Goal: Task Accomplishment & Management: Manage account settings

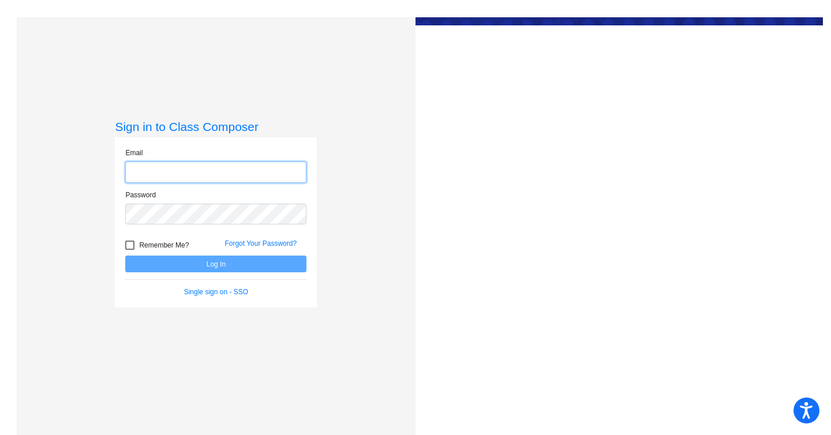
type input "[EMAIL_ADDRESS][DOMAIN_NAME]"
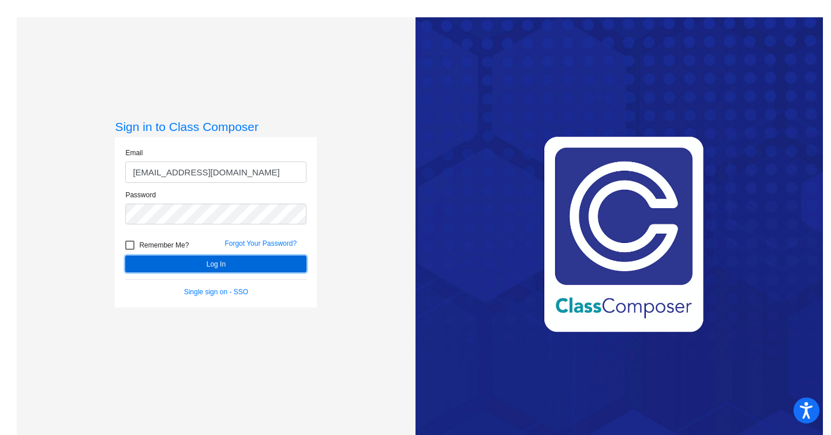
click at [197, 259] on button "Log In" at bounding box center [215, 264] width 181 height 17
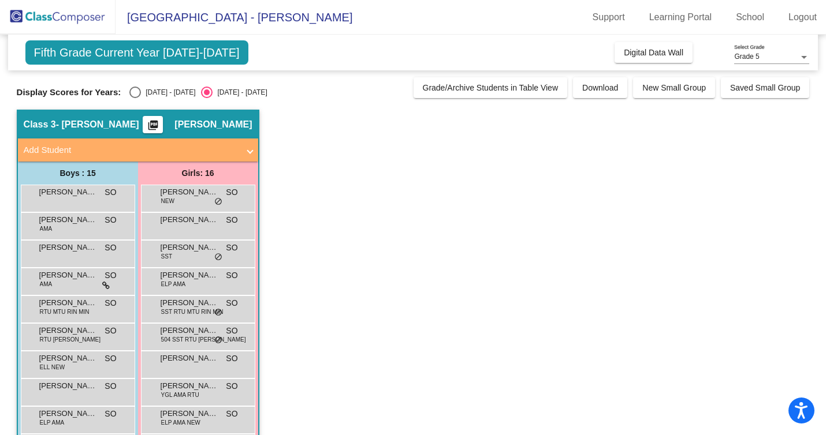
click at [137, 88] on div "Select an option" at bounding box center [135, 93] width 12 height 12
click at [135, 98] on input "[DATE] - [DATE]" at bounding box center [135, 98] width 1 height 1
radio input "true"
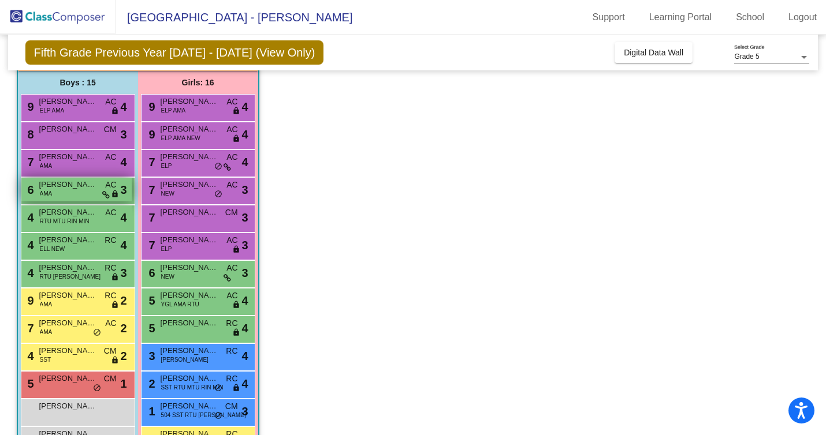
scroll to position [79, 0]
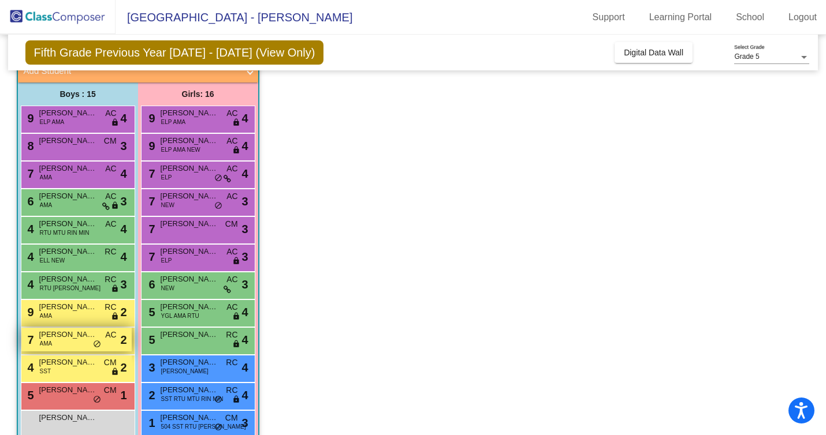
click at [71, 336] on span "[PERSON_NAME]" at bounding box center [68, 335] width 58 height 12
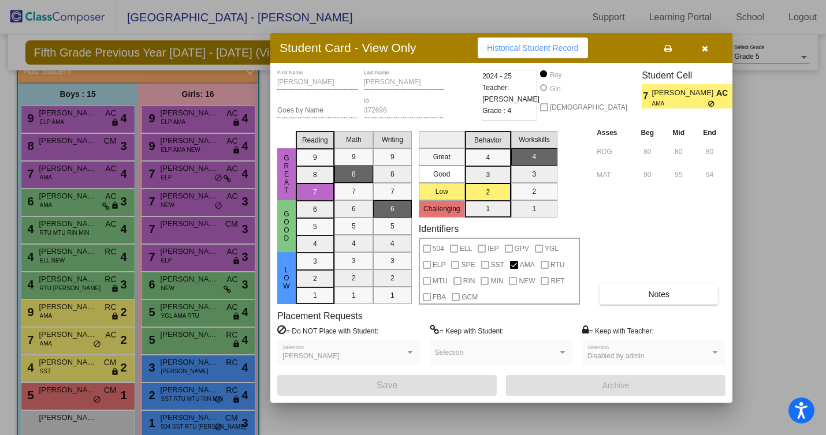
scroll to position [0, 0]
click at [659, 300] on button "Notes" at bounding box center [658, 294] width 118 height 21
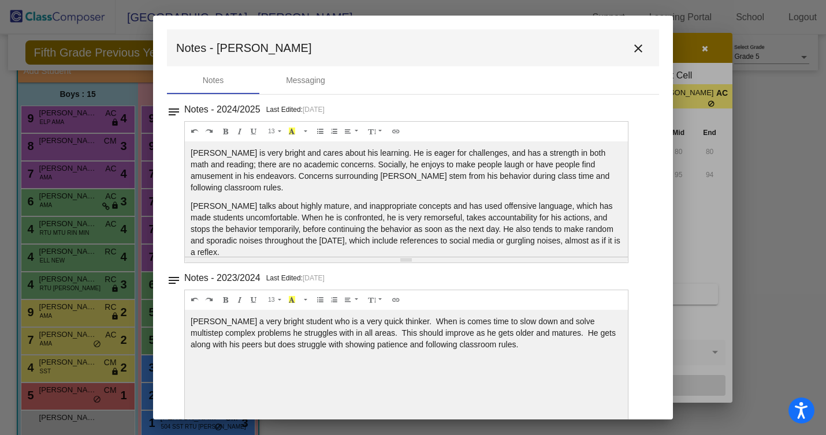
click at [632, 48] on mat-icon "close" at bounding box center [638, 49] width 14 height 14
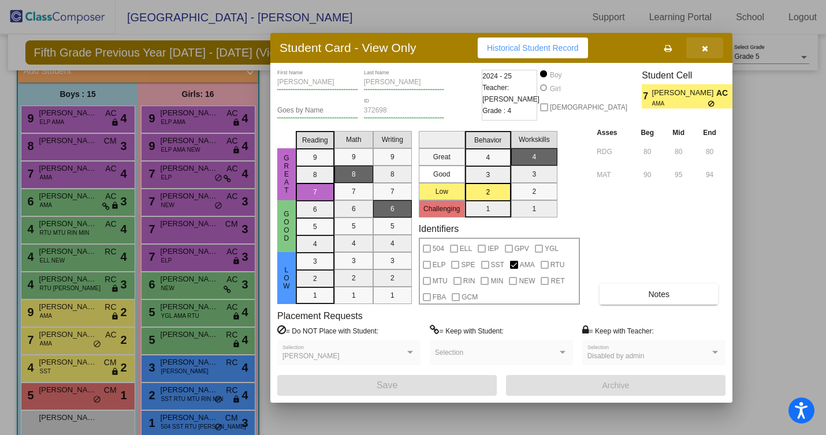
click at [704, 52] on icon "button" at bounding box center [704, 48] width 6 height 8
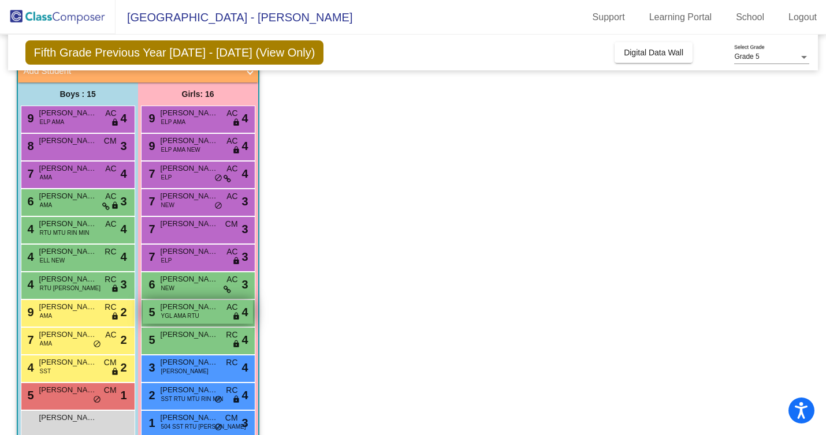
scroll to position [81, 0]
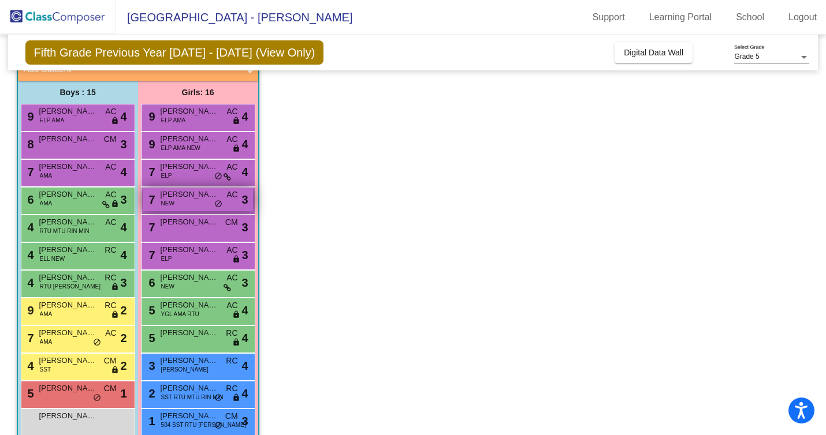
click at [182, 199] on span "[PERSON_NAME]" at bounding box center [189, 195] width 58 height 12
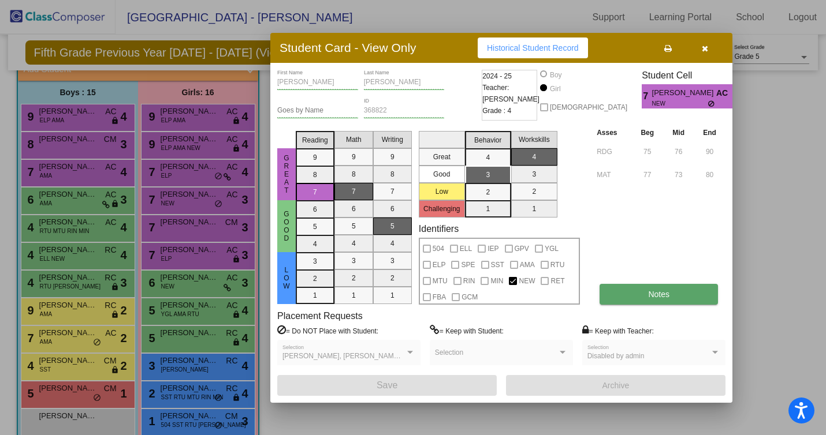
click at [673, 293] on button "Notes" at bounding box center [658, 294] width 118 height 21
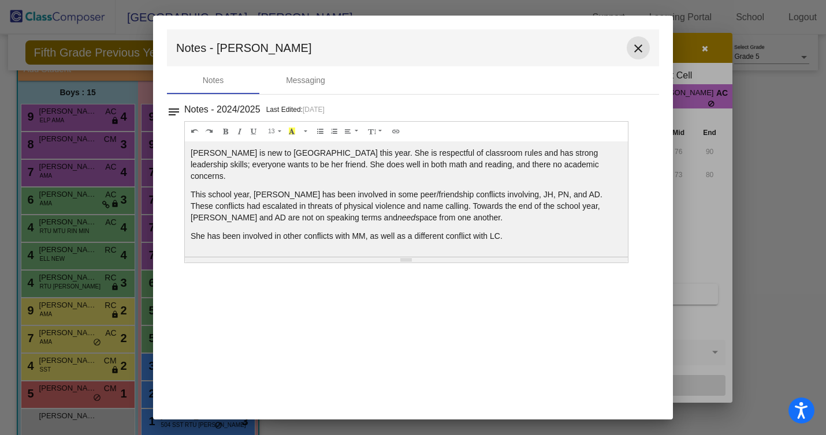
click at [639, 48] on mat-icon "close" at bounding box center [638, 49] width 14 height 14
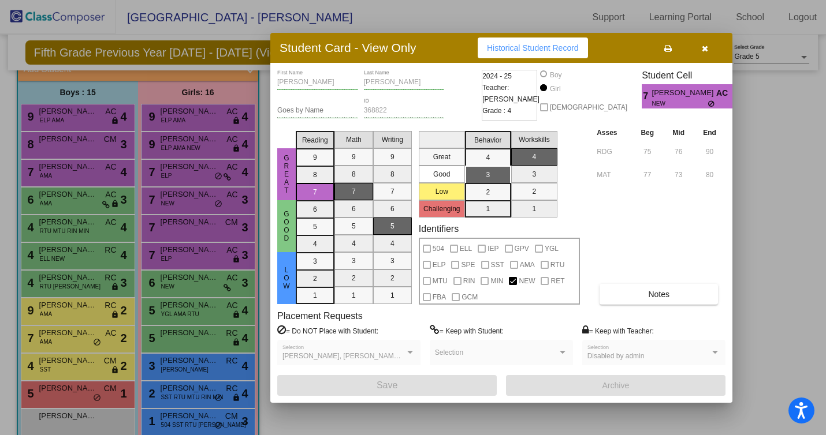
click at [704, 53] on button "button" at bounding box center [704, 48] width 37 height 21
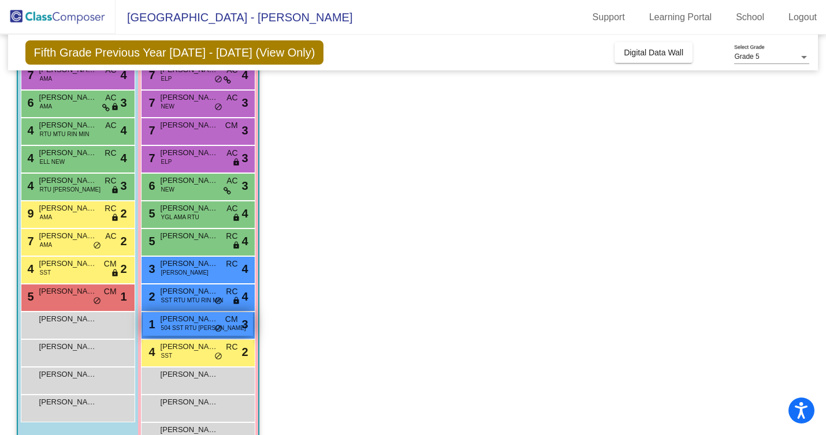
scroll to position [211, 0]
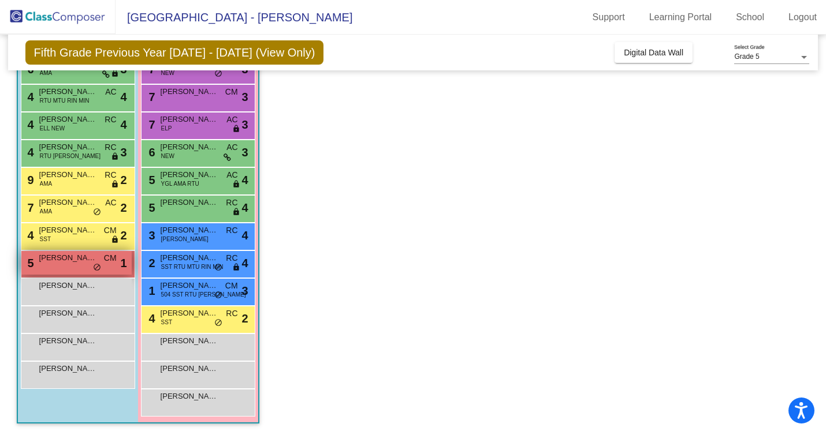
click at [58, 257] on span "[PERSON_NAME]" at bounding box center [68, 258] width 58 height 12
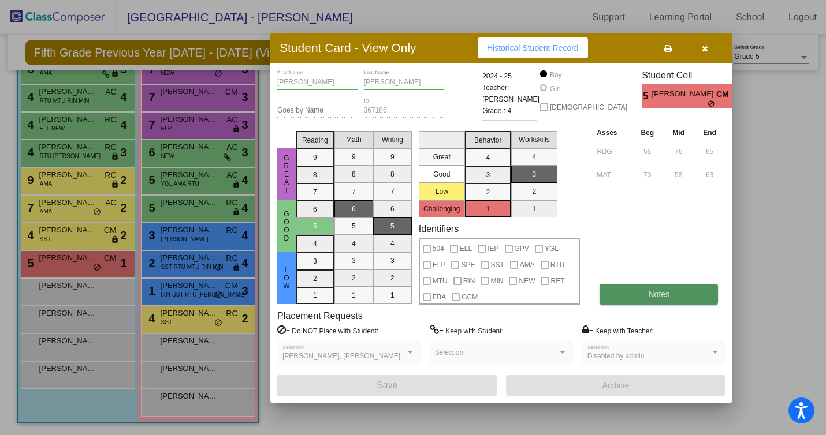
click at [671, 298] on button "Notes" at bounding box center [658, 294] width 118 height 21
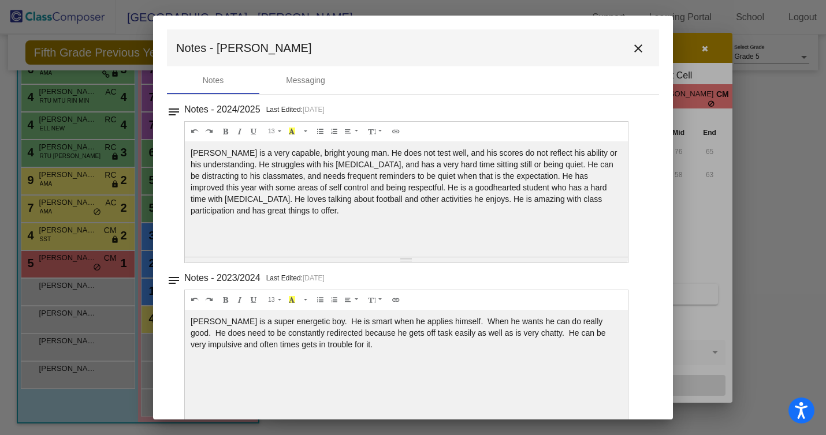
click at [631, 47] on mat-icon "close" at bounding box center [638, 49] width 14 height 14
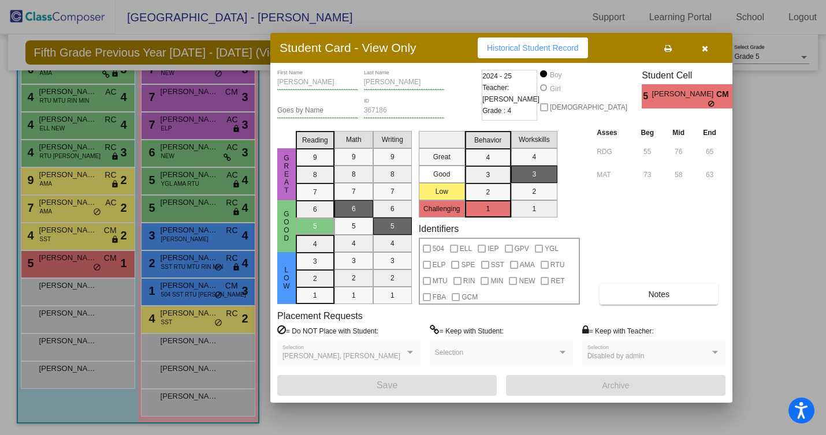
click at [701, 47] on icon "button" at bounding box center [704, 48] width 6 height 8
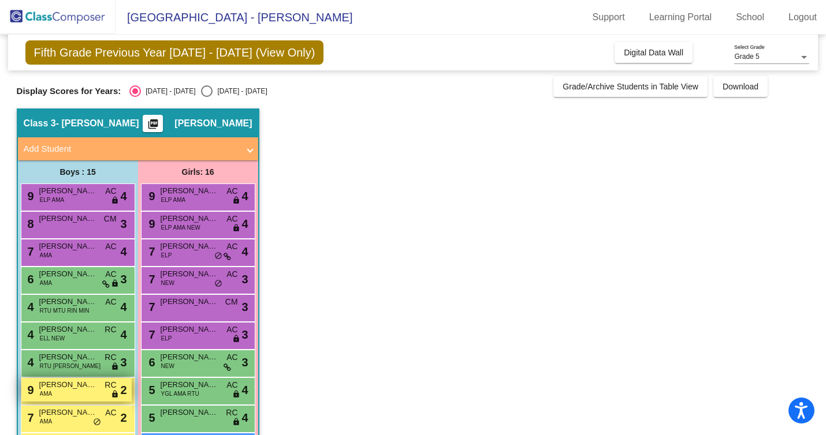
scroll to position [0, 0]
